Goal: Transaction & Acquisition: Subscribe to service/newsletter

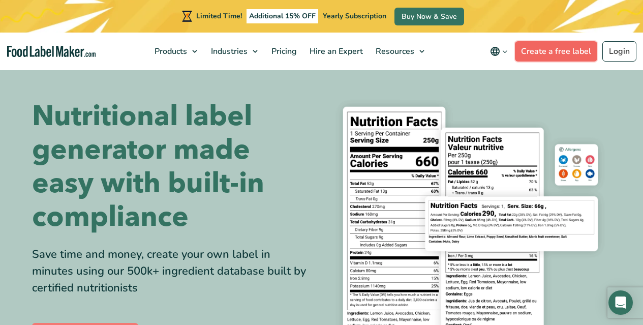
click at [578, 48] on link "Create a free label" at bounding box center [556, 51] width 82 height 20
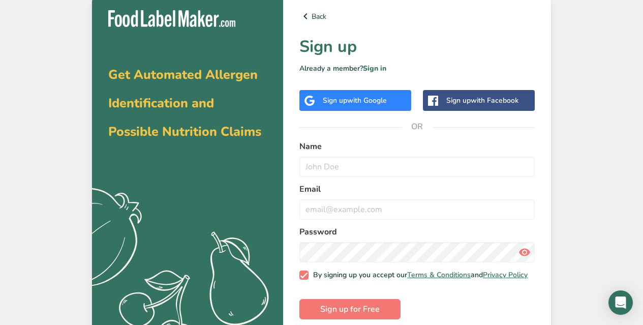
click at [289, 133] on div "Back Sign up Already a member? Sign in Sign up with Google Sign up with Faceboo…" at bounding box center [417, 169] width 268 height 351
click at [332, 176] on input "text" at bounding box center [417, 167] width 235 height 20
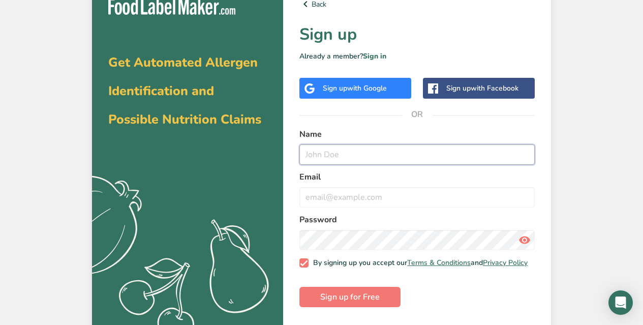
scroll to position [19, 0]
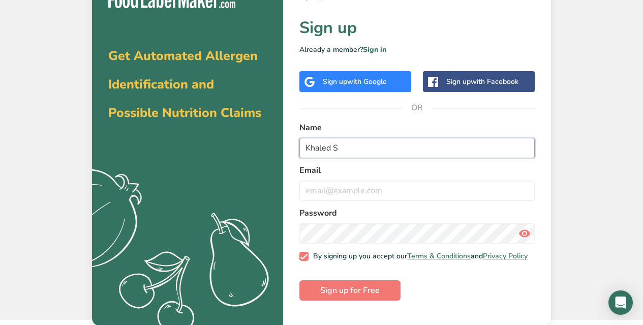
type input "Khaled S"
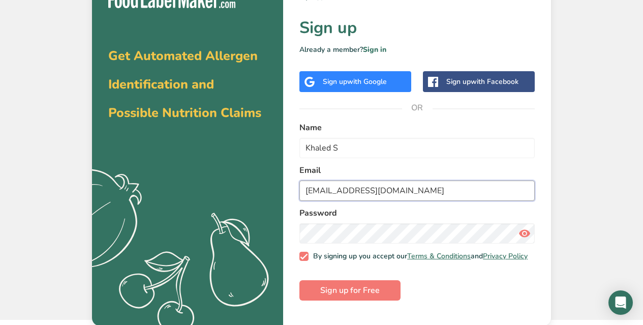
type input "khaled@progelkw.com"
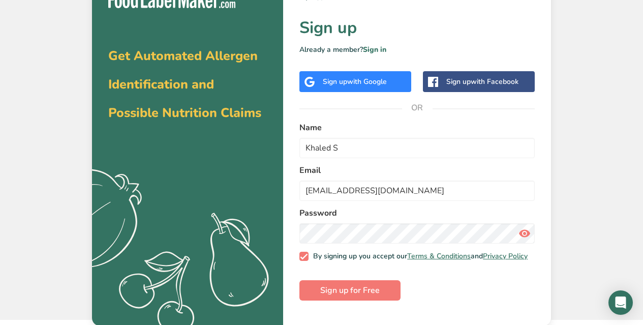
click at [522, 240] on icon at bounding box center [525, 233] width 12 height 18
click at [369, 296] on span "Sign up for Free" at bounding box center [349, 290] width 59 height 12
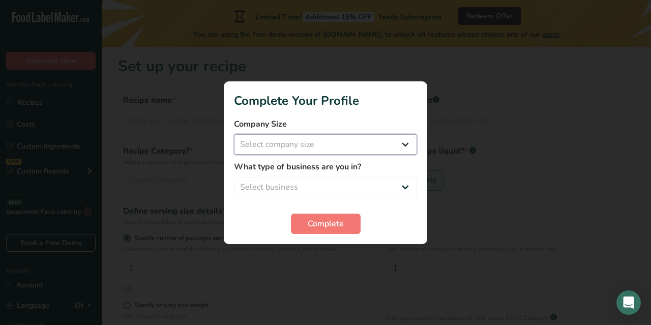
click at [292, 139] on select "Select company size Fewer than 10 Employees 10 to 50 Employees 51 to 500 Employ…" at bounding box center [325, 144] width 183 height 20
select select "1"
click at [234, 134] on select "Select company size Fewer than 10 Employees 10 to 50 Employees 51 to 500 Employ…" at bounding box center [325, 144] width 183 height 20
click at [266, 170] on label "What type of business are you in?" at bounding box center [325, 167] width 183 height 12
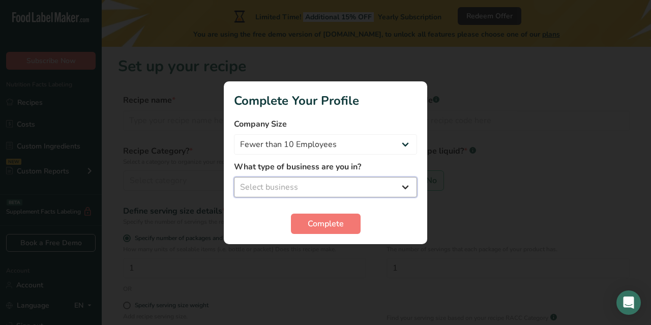
click at [287, 191] on select "Select business Packaged Food Manufacturer Restaurant & Cafe Bakery Meal Plans …" at bounding box center [325, 187] width 183 height 20
select select "1"
click at [234, 177] on select "Select business Packaged Food Manufacturer Restaurant & Cafe Bakery Meal Plans …" at bounding box center [325, 187] width 183 height 20
click at [329, 220] on span "Complete" at bounding box center [326, 224] width 36 height 12
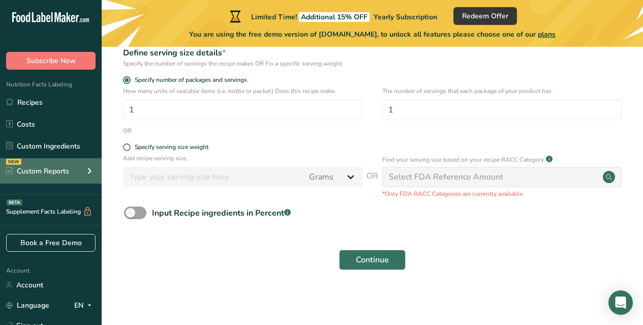
click at [42, 167] on div "Custom Reports" at bounding box center [37, 171] width 63 height 11
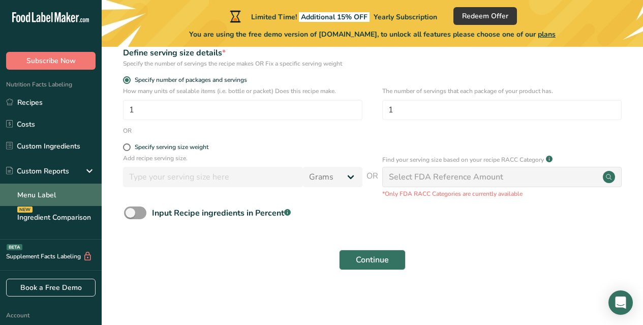
click at [57, 198] on link "Menu Label" at bounding box center [51, 195] width 102 height 22
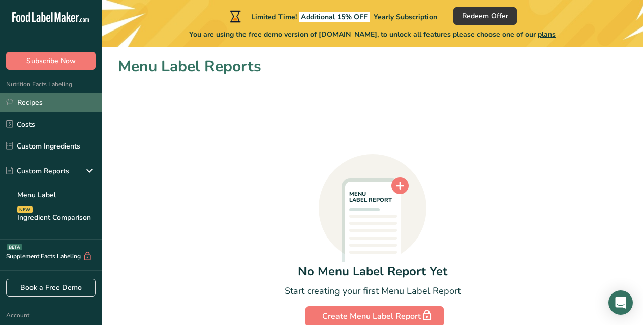
click at [36, 108] on link "Recipes" at bounding box center [51, 102] width 102 height 19
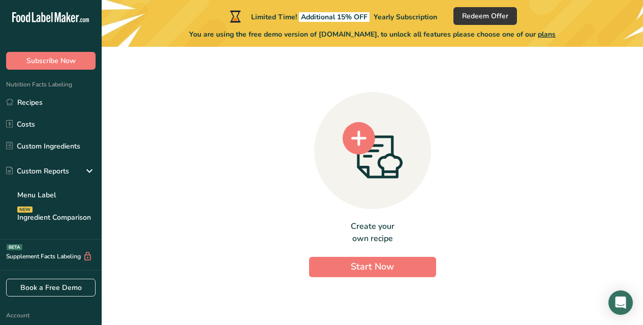
drag, startPoint x: 215, startPoint y: 223, endPoint x: 167, endPoint y: 144, distance: 92.4
click at [61, 146] on link "Custom Ingredients" at bounding box center [51, 145] width 102 height 19
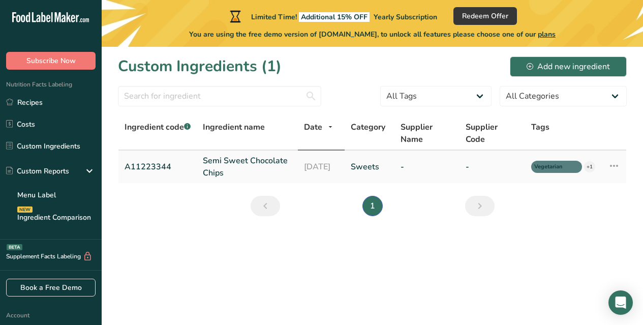
click at [264, 161] on link "Semi Sweet Chocolate Chips" at bounding box center [247, 167] width 89 height 24
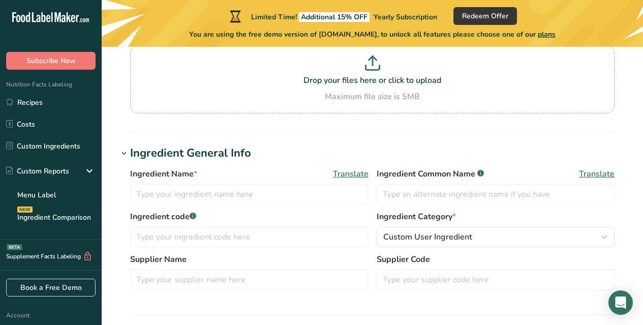
type input "Semi Sweet Chocolate Chips"
type input "Choco Chips"
type input "A11223344"
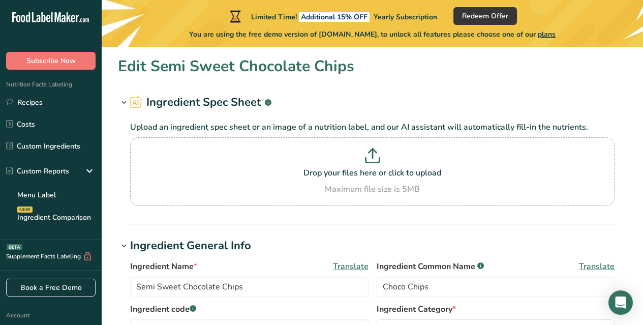
drag, startPoint x: 191, startPoint y: 279, endPoint x: 196, endPoint y: 137, distance: 141.5
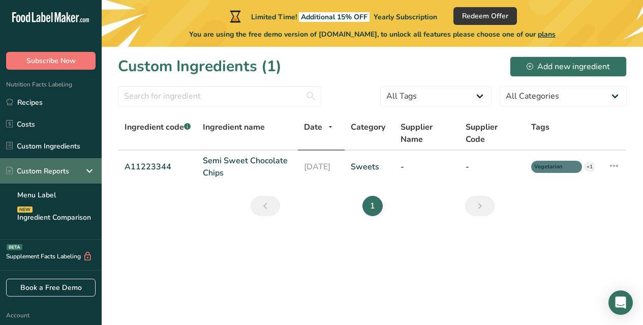
click at [82, 168] on div "Custom Reports" at bounding box center [51, 170] width 102 height 25
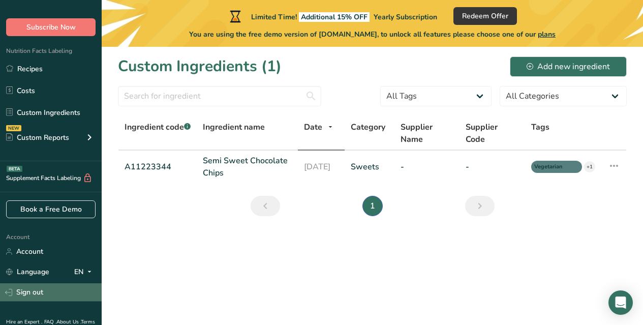
scroll to position [77, 0]
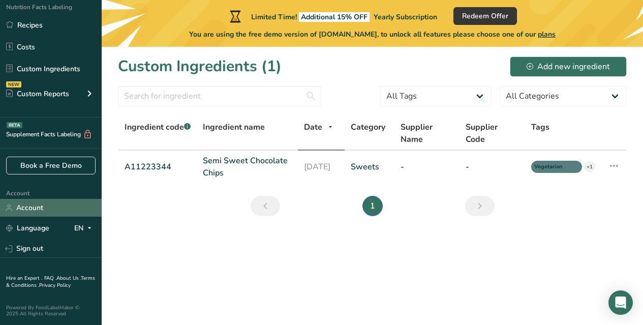
click at [39, 205] on link "Account" at bounding box center [51, 208] width 102 height 18
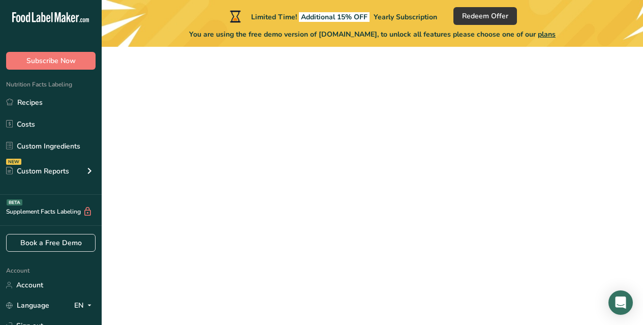
scroll to position [158, 0]
click at [46, 65] on span "Subscribe Now" at bounding box center [50, 60] width 49 height 11
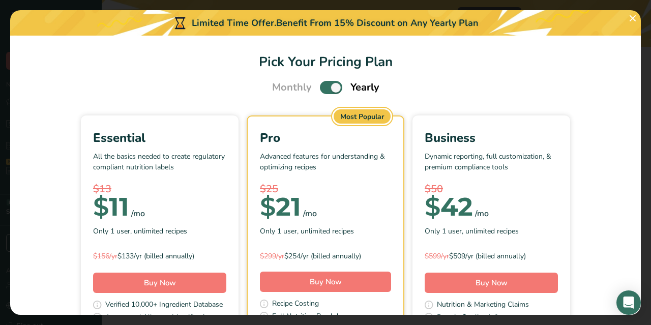
click at [320, 82] on span "Pick Your Pricing Plan Modal" at bounding box center [331, 87] width 22 height 13
click at [320, 84] on input "Pick Your Pricing Plan Modal" at bounding box center [323, 87] width 7 height 7
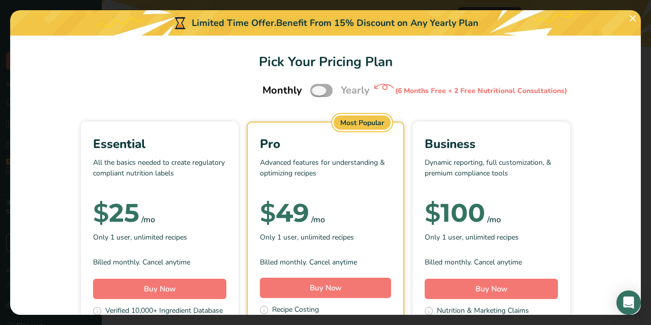
click at [312, 92] on span "Pick Your Pricing Plan Modal" at bounding box center [321, 90] width 22 height 13
click at [312, 92] on input "Pick Your Pricing Plan Modal" at bounding box center [313, 90] width 7 height 7
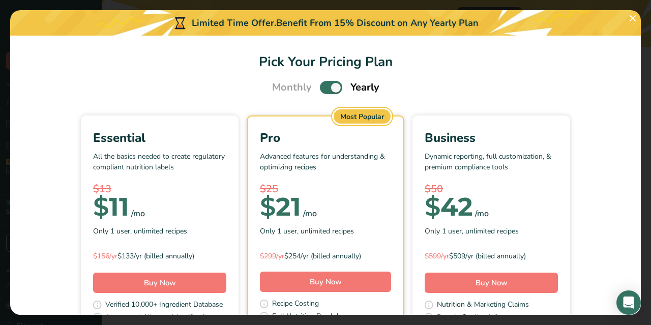
click at [329, 83] on span "Pick Your Pricing Plan Modal" at bounding box center [331, 87] width 22 height 13
click at [326, 84] on input "Pick Your Pricing Plan Modal" at bounding box center [323, 87] width 7 height 7
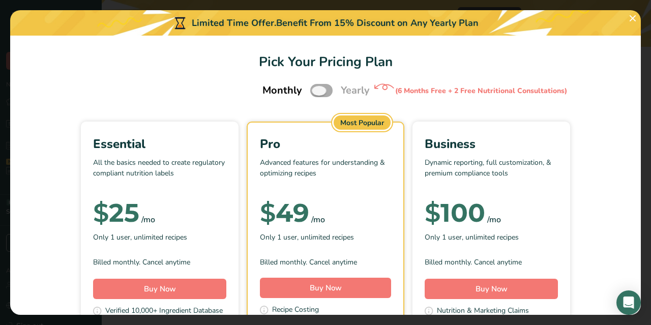
click at [326, 84] on label "Pick Your Pricing Plan Modal" at bounding box center [321, 90] width 22 height 13
click at [317, 87] on input "Pick Your Pricing Plan Modal" at bounding box center [313, 90] width 7 height 7
checkbox input "true"
